Goal: Complete application form

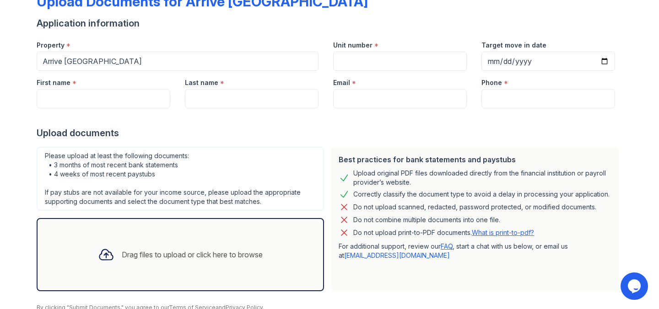
scroll to position [99, 0]
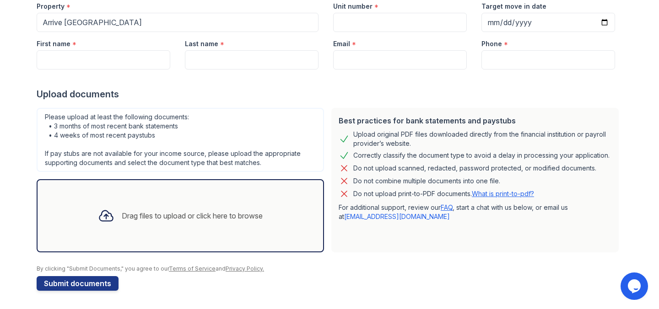
click at [138, 206] on div "Drag files to upload or click here to browse" at bounding box center [180, 216] width 179 height 31
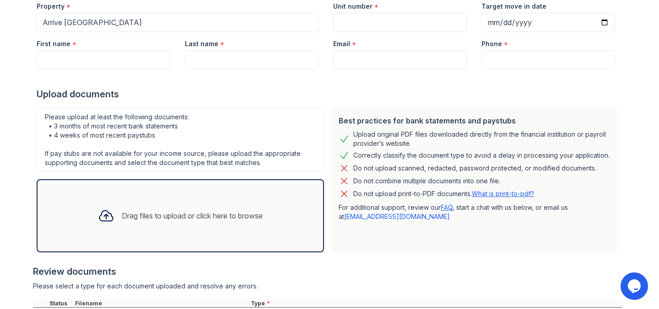
scroll to position [185, 0]
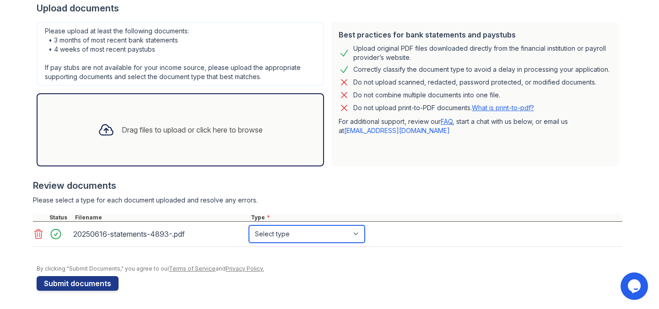
click at [267, 228] on select "Select type Paystub Bank Statement Offer Letter Tax Documents Benefit Award Let…" at bounding box center [307, 234] width 116 height 17
